Goal: Find specific page/section: Find specific page/section

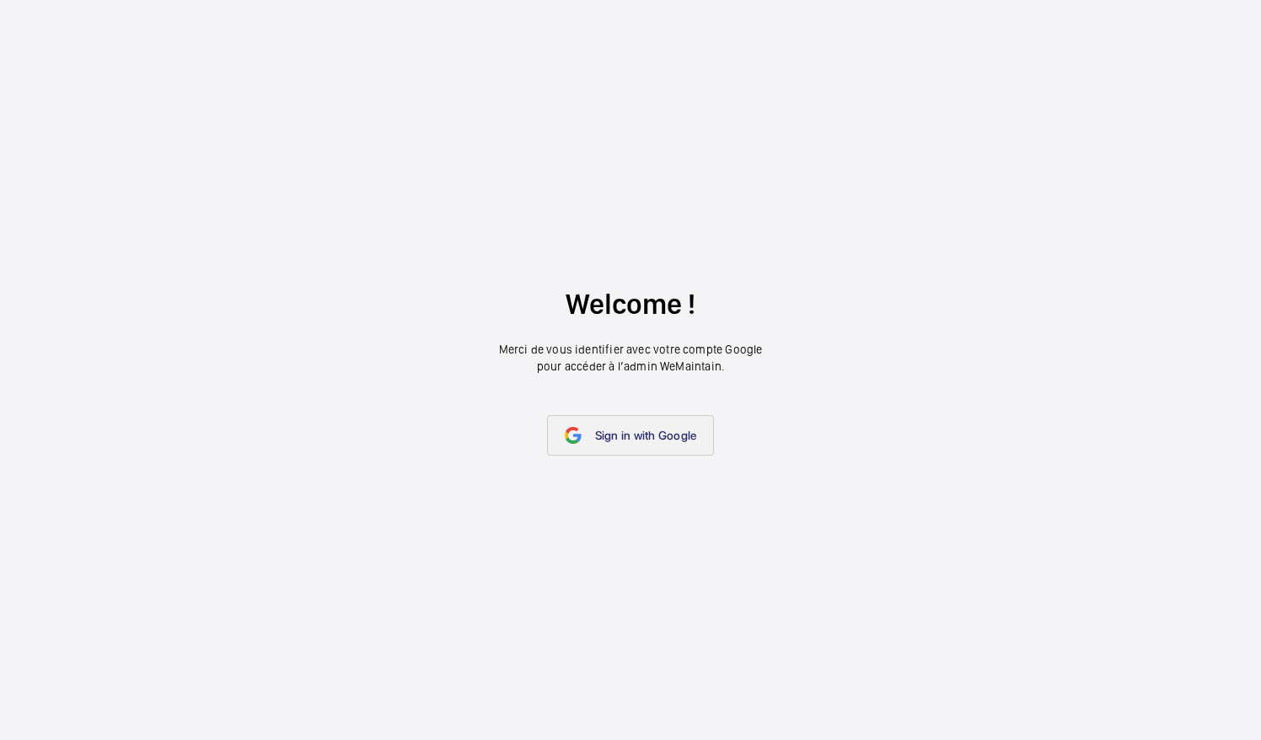
click at [659, 422] on link "Sign in with Google" at bounding box center [631, 435] width 168 height 40
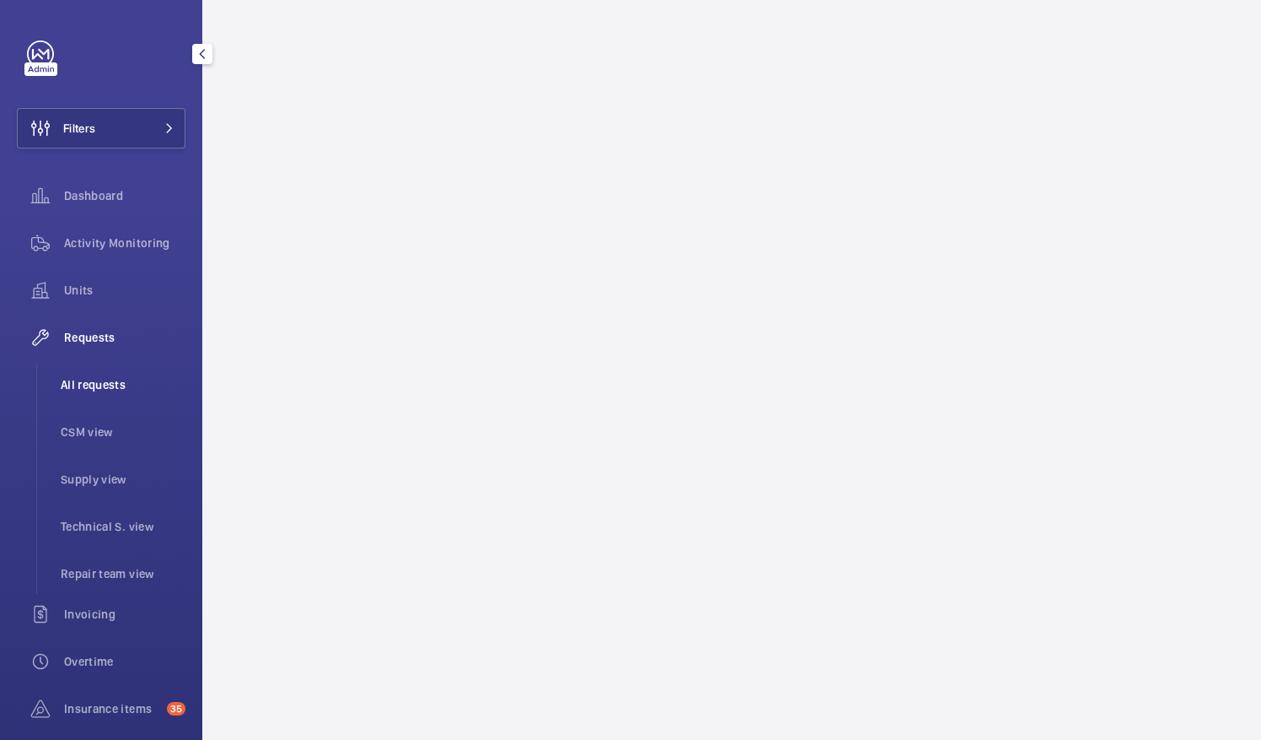
click at [100, 390] on span "All requests" at bounding box center [123, 384] width 125 height 17
